Goal: Task Accomplishment & Management: Manage account settings

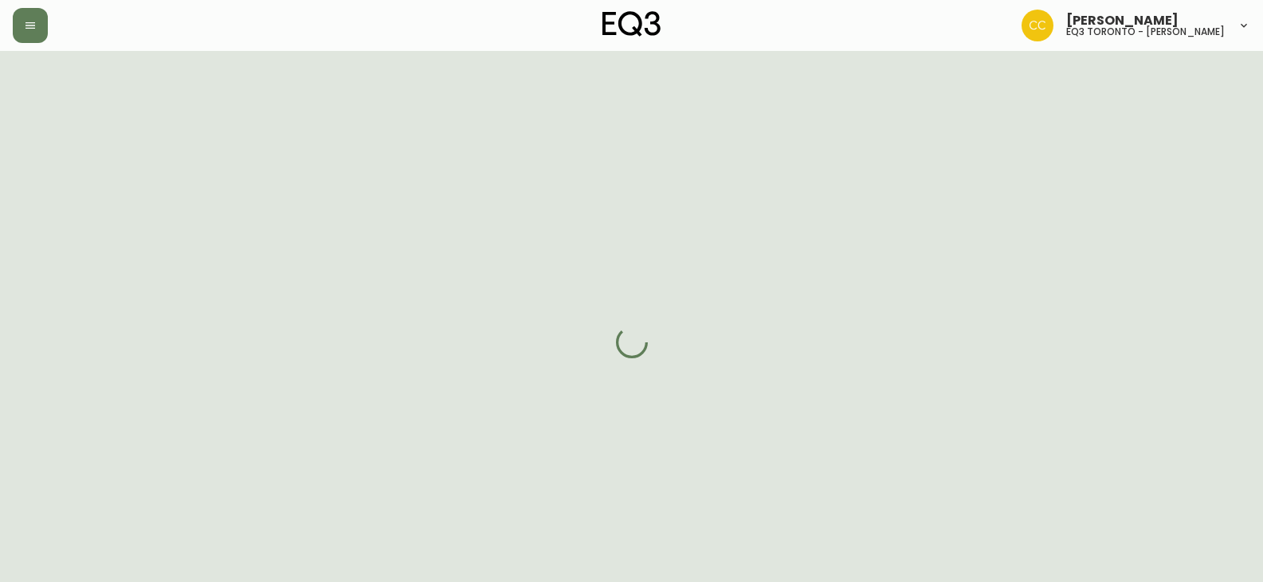
select select "ON"
select select "CA"
select select "CA_EN"
select select "Other"
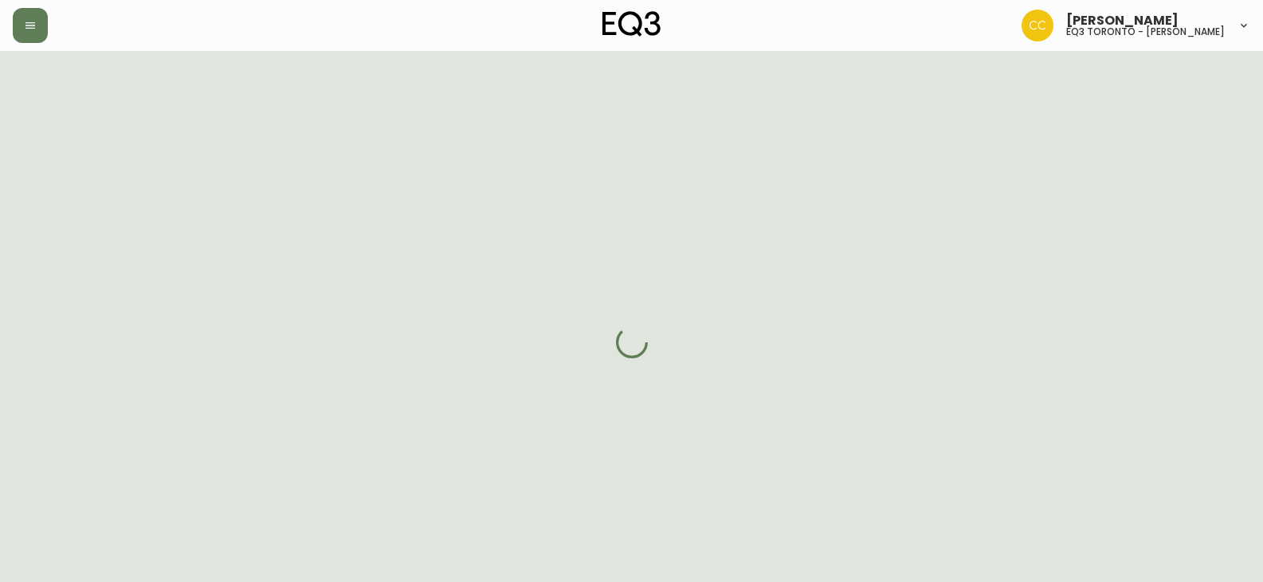
select select "cjw10z96s008u6gs0ccm7hd19"
select select "false"
